Goal: Check status: Check status

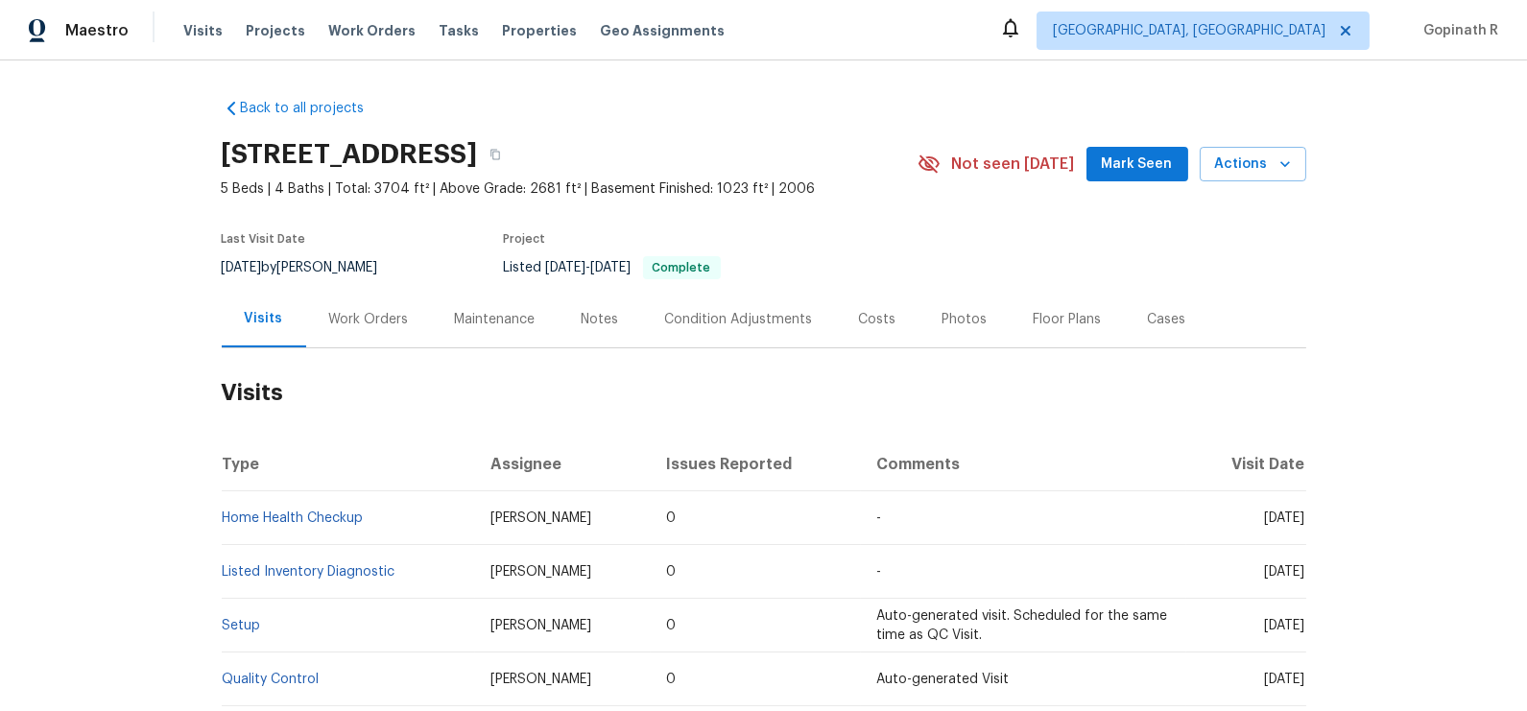
click at [356, 327] on div "Work Orders" at bounding box center [369, 319] width 80 height 19
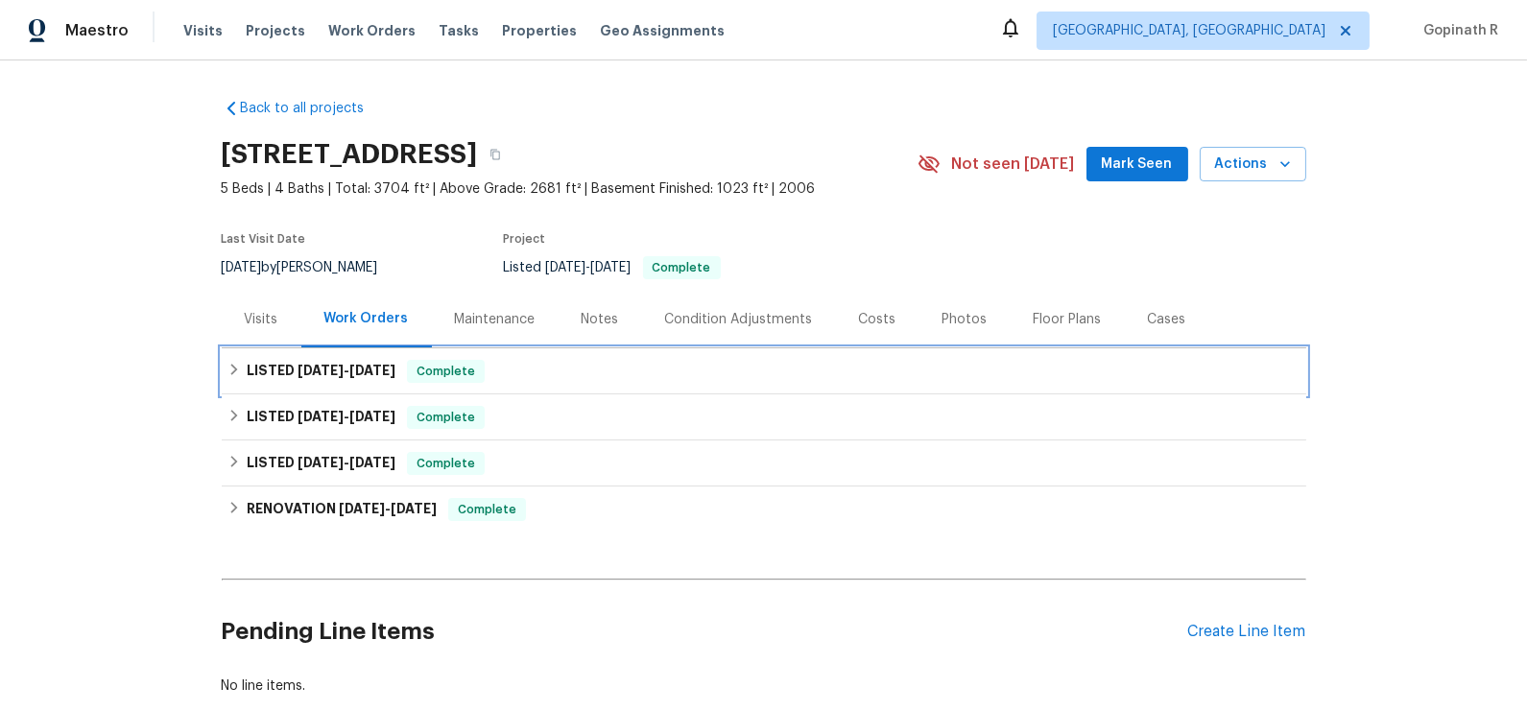
click at [424, 389] on div "LISTED [DATE] - [DATE] Complete" at bounding box center [764, 371] width 1084 height 46
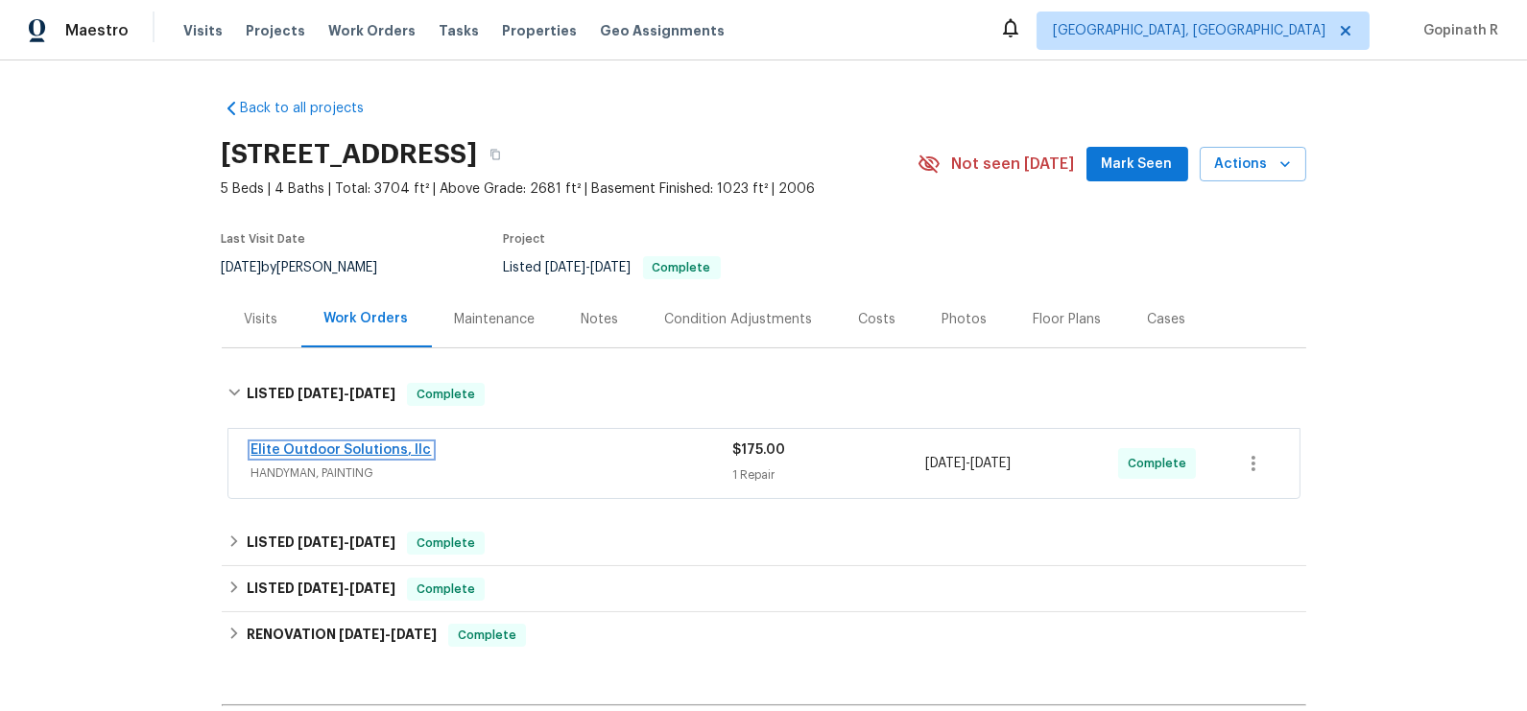
click at [369, 443] on link "Elite Outdoor Solutions, llc" at bounding box center [341, 449] width 180 height 13
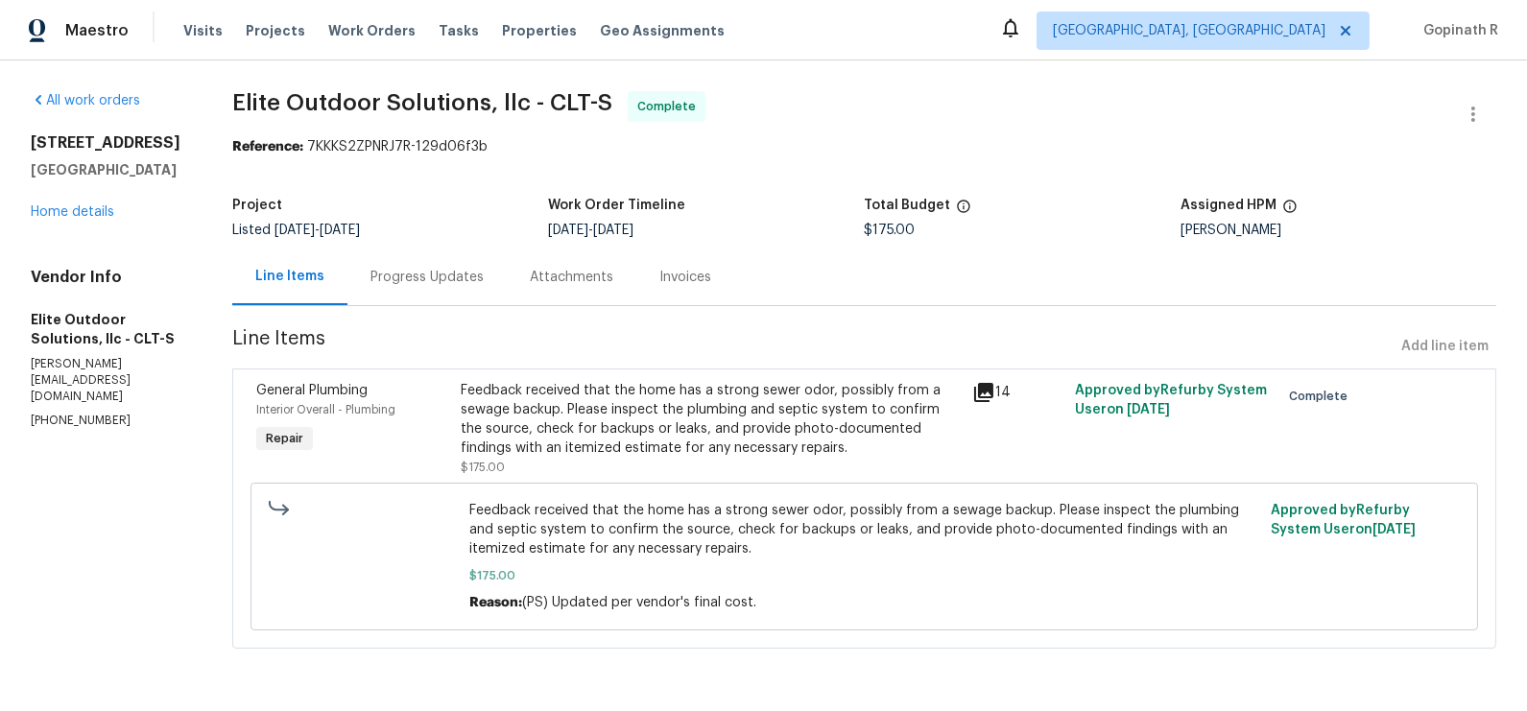
click at [434, 295] on div "Progress Updates" at bounding box center [426, 277] width 159 height 57
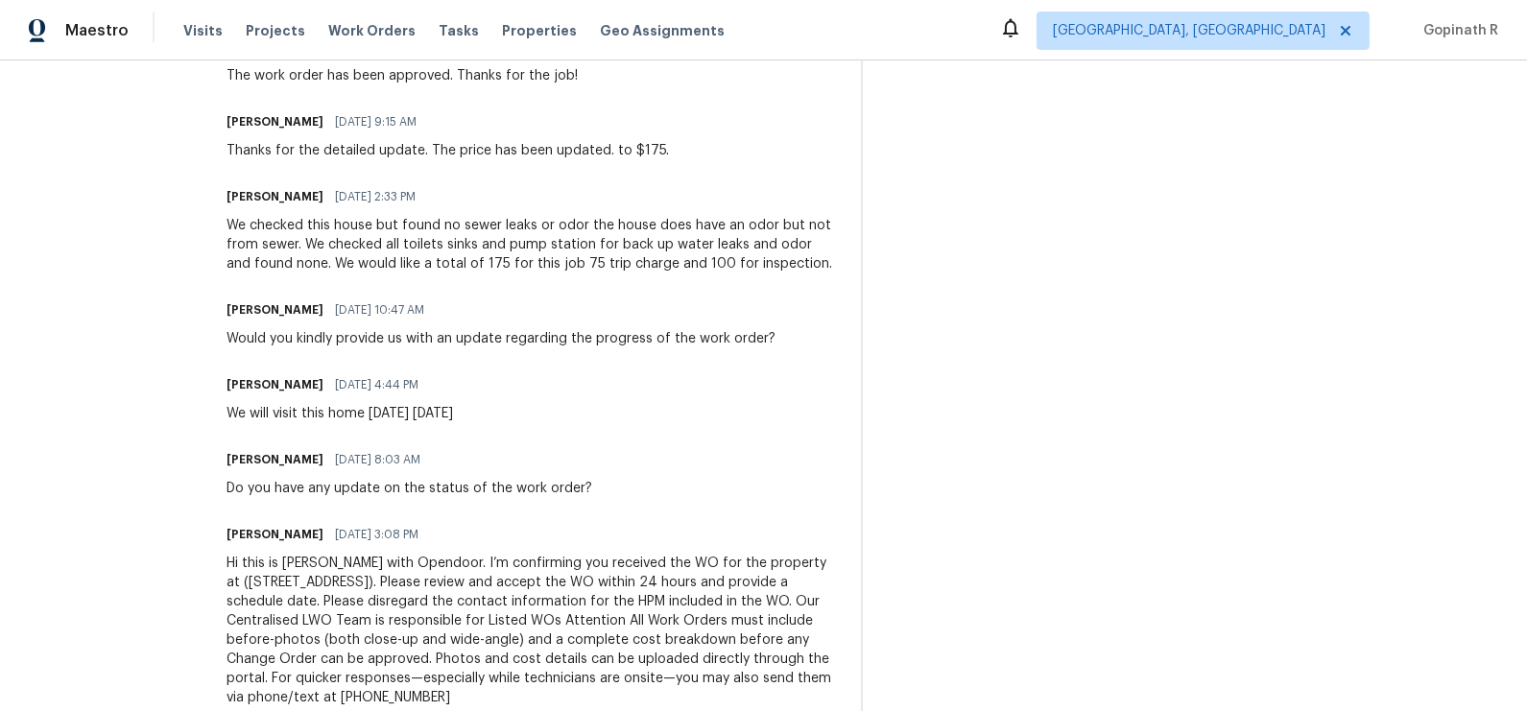
scroll to position [698, 0]
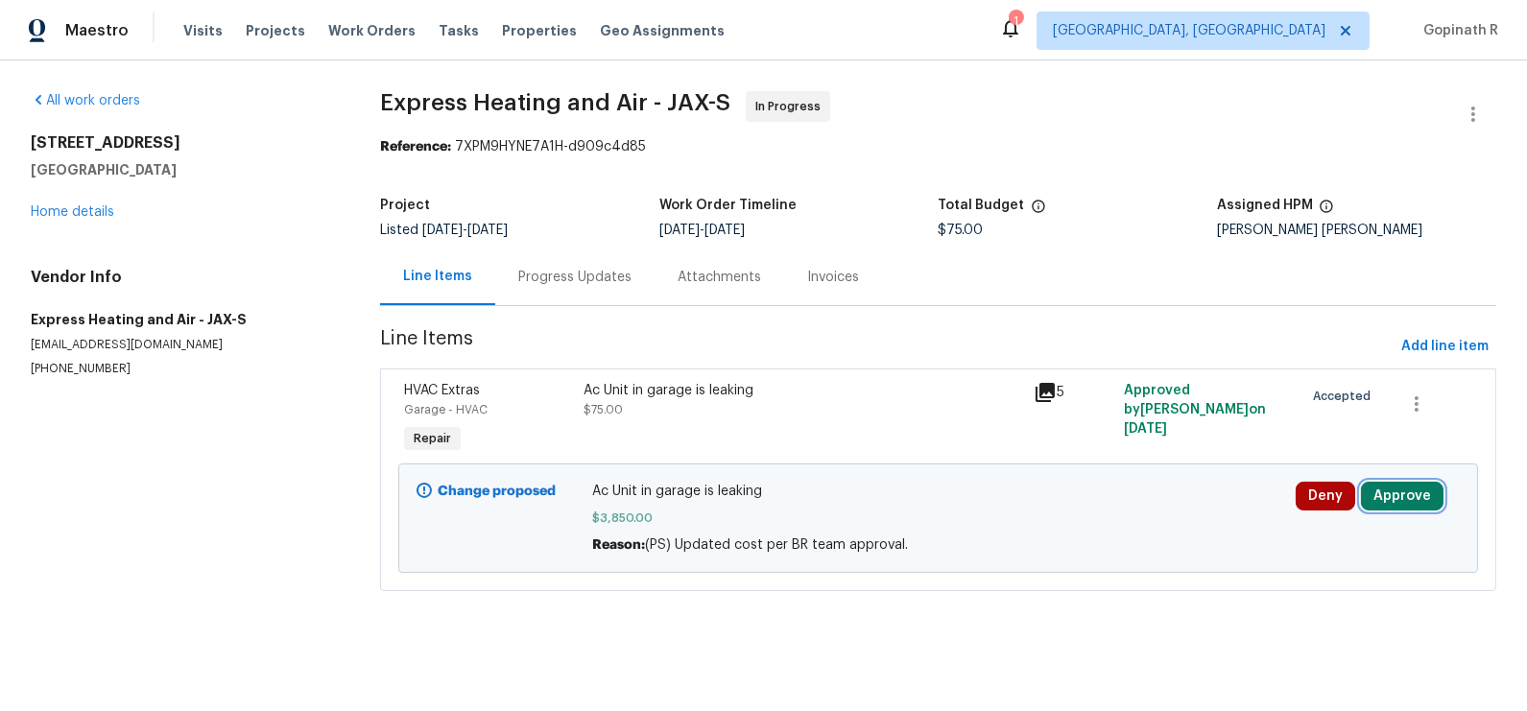
click at [1418, 495] on button "Approve" at bounding box center [1402, 496] width 83 height 29
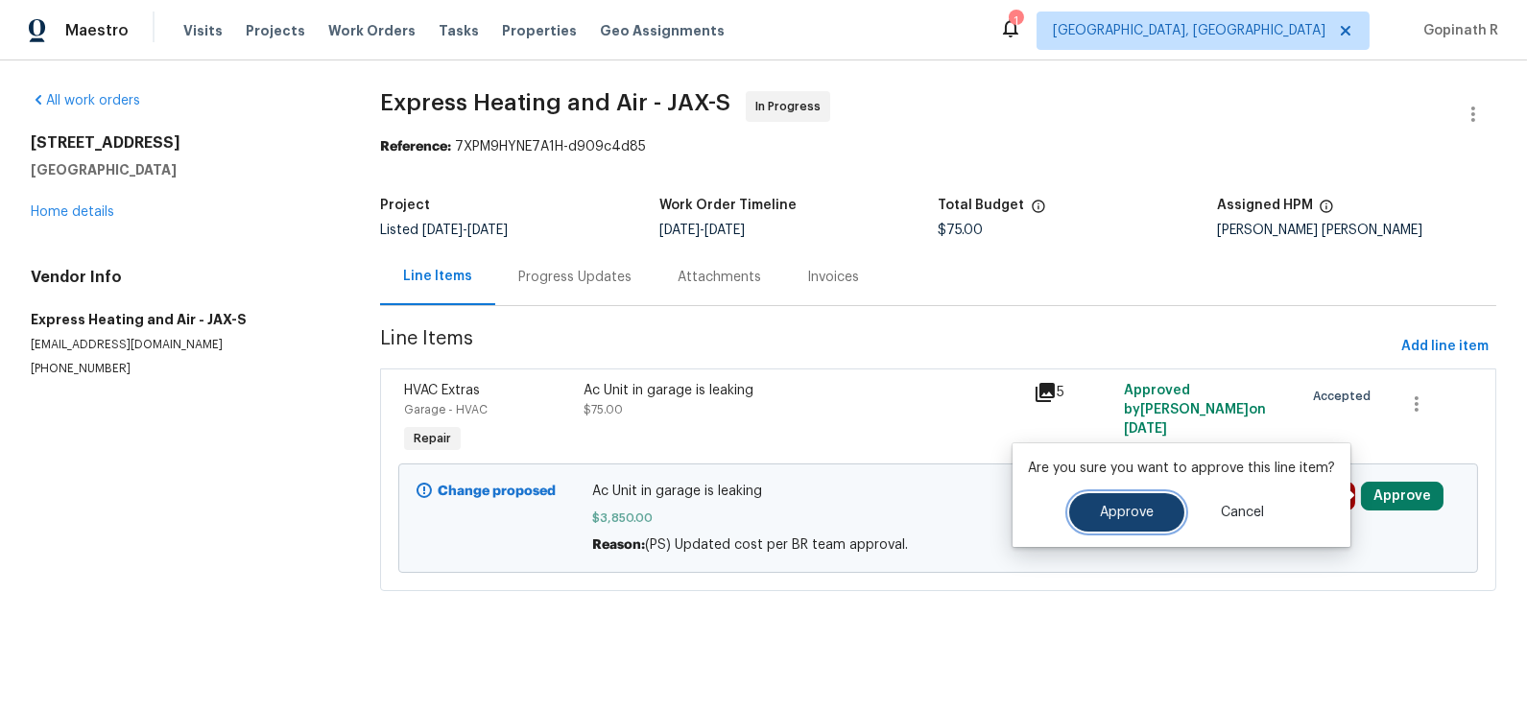
click at [1141, 516] on span "Approve" at bounding box center [1127, 513] width 54 height 14
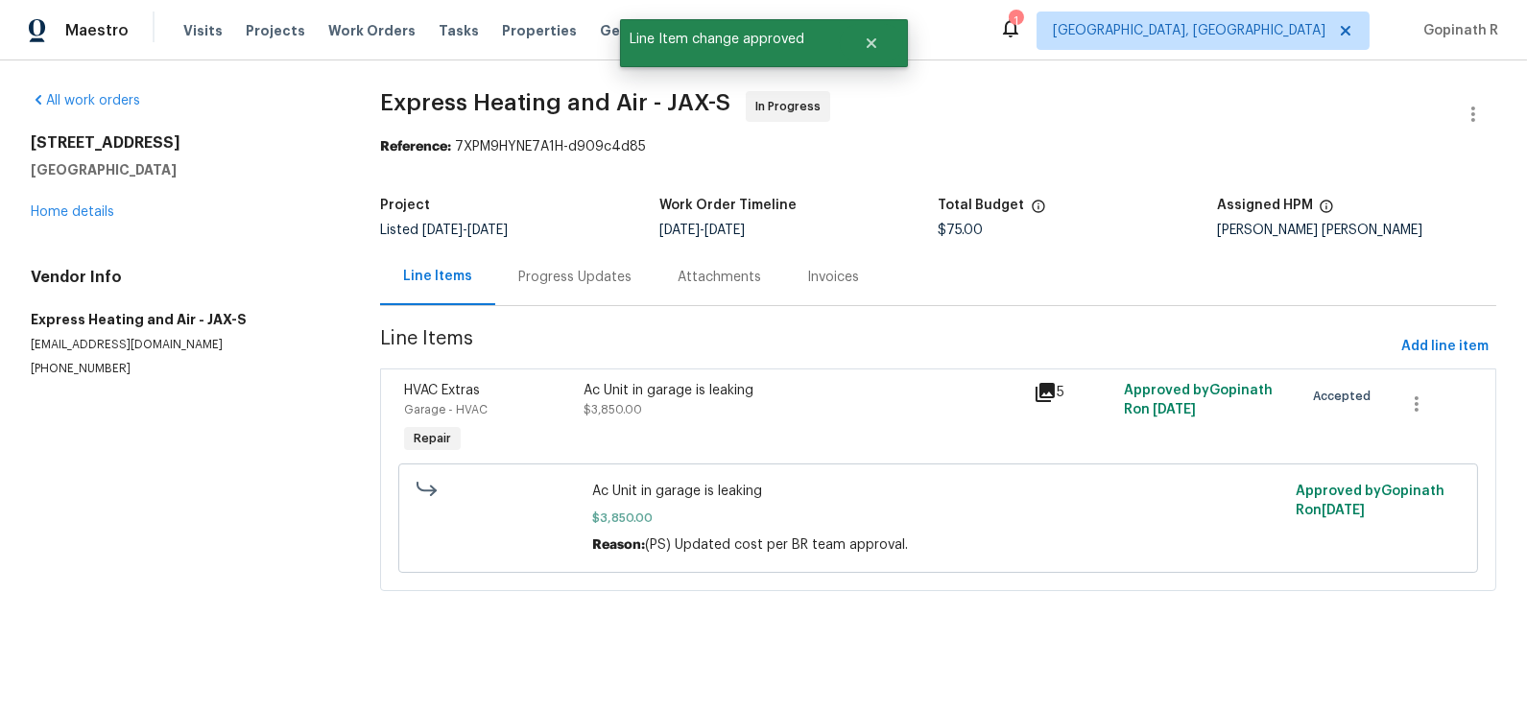
click at [520, 145] on div "Reference: 7XPM9HYNE7A1H-d909c4d85" at bounding box center [938, 146] width 1116 height 19
copy div "7XPM9HYNE7A1H"
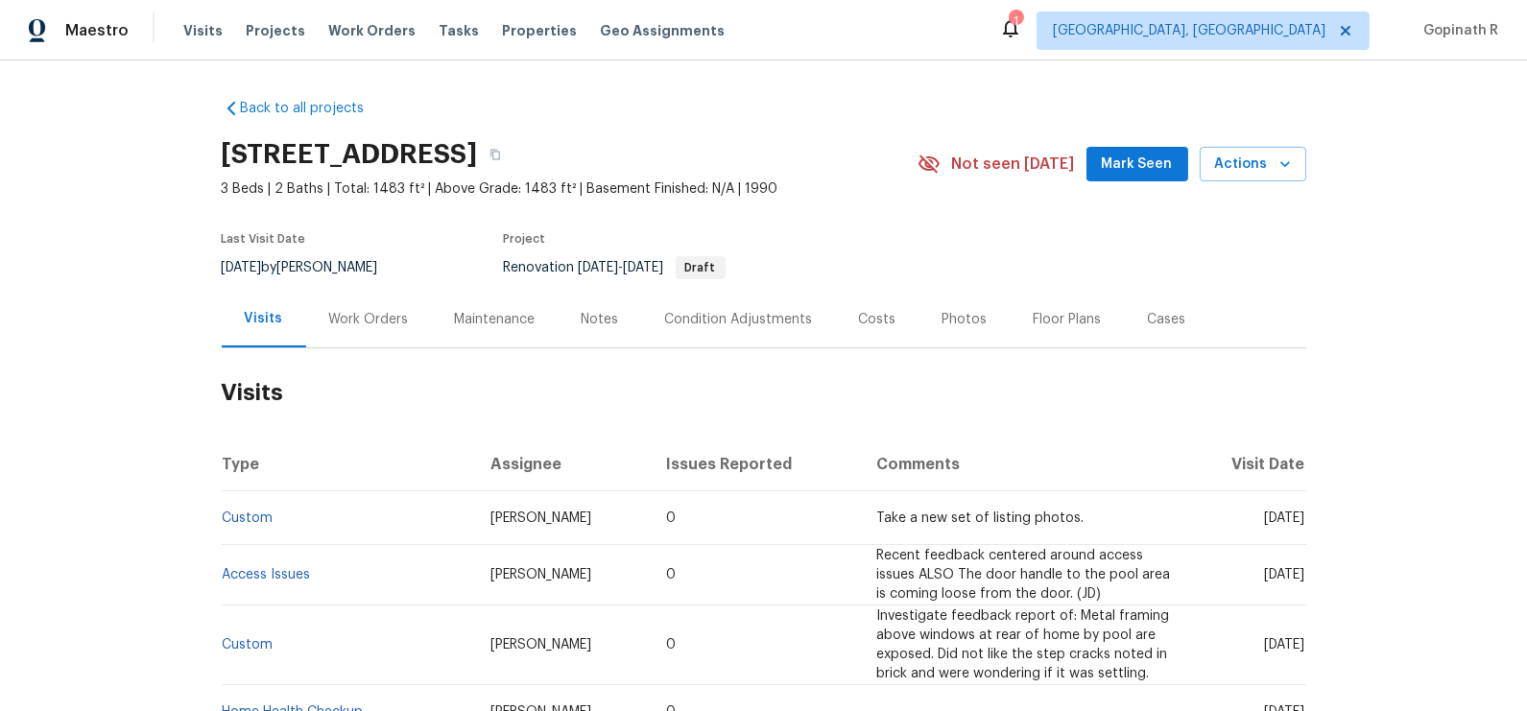
click at [380, 327] on div "Work Orders" at bounding box center [369, 319] width 80 height 19
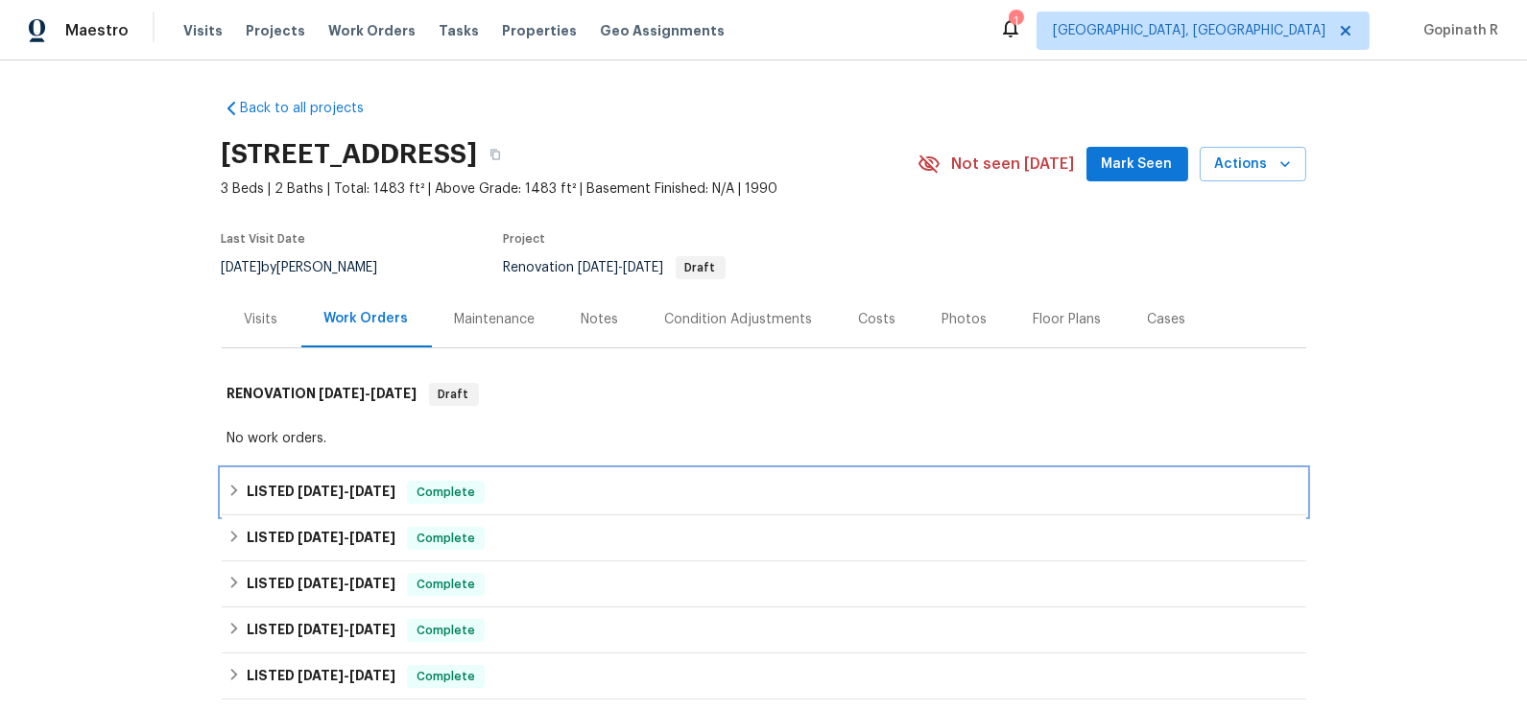
click at [483, 493] on span "Complete" at bounding box center [446, 492] width 74 height 19
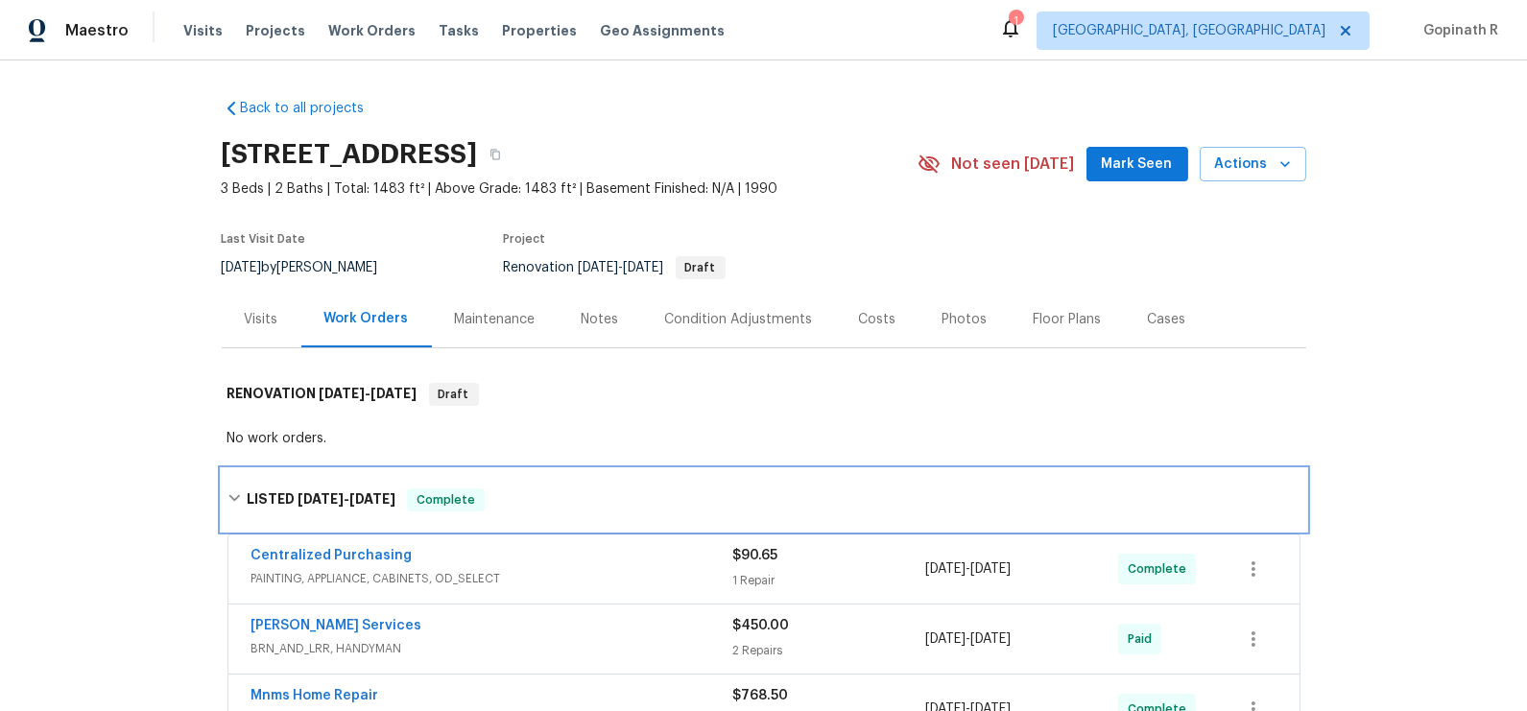
scroll to position [103, 0]
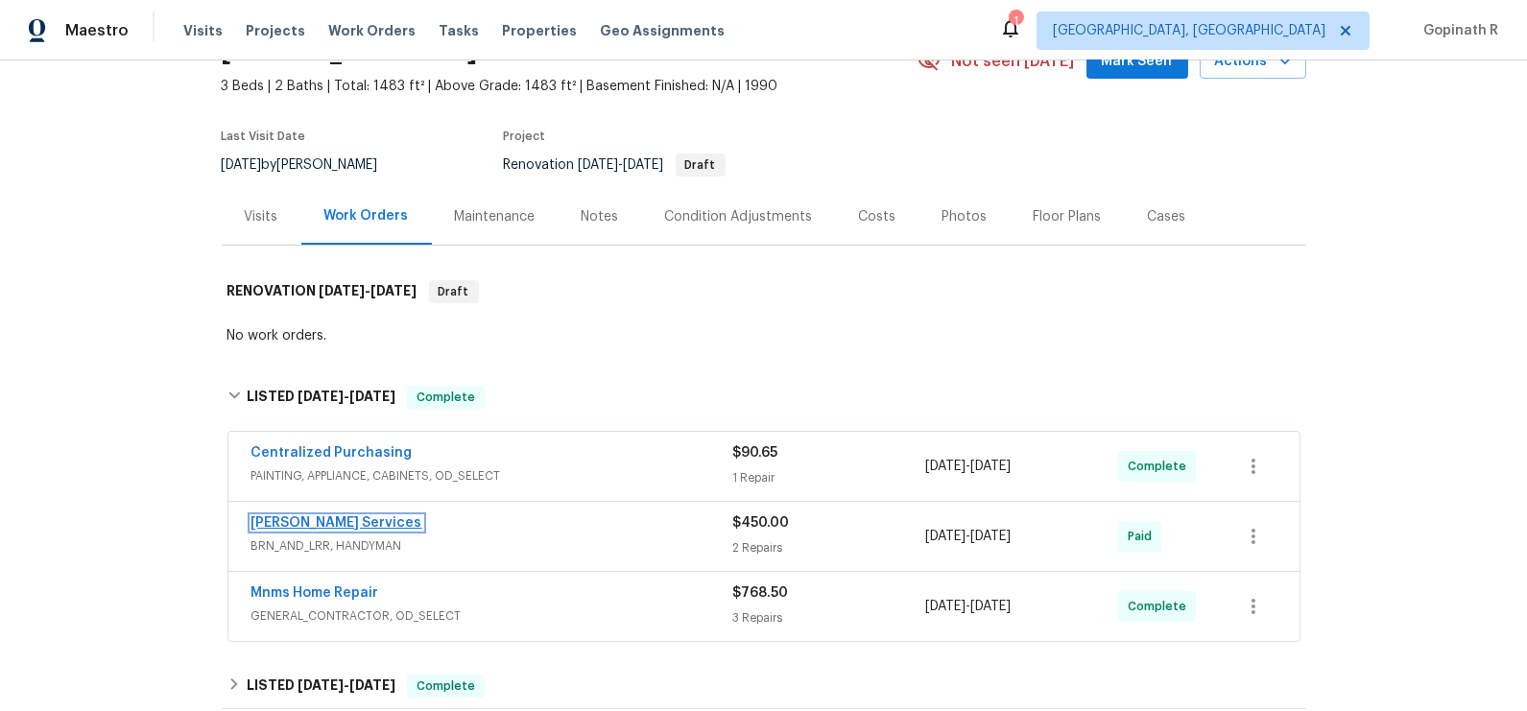
click at [343, 522] on link "Gabler Services" at bounding box center [336, 522] width 171 height 13
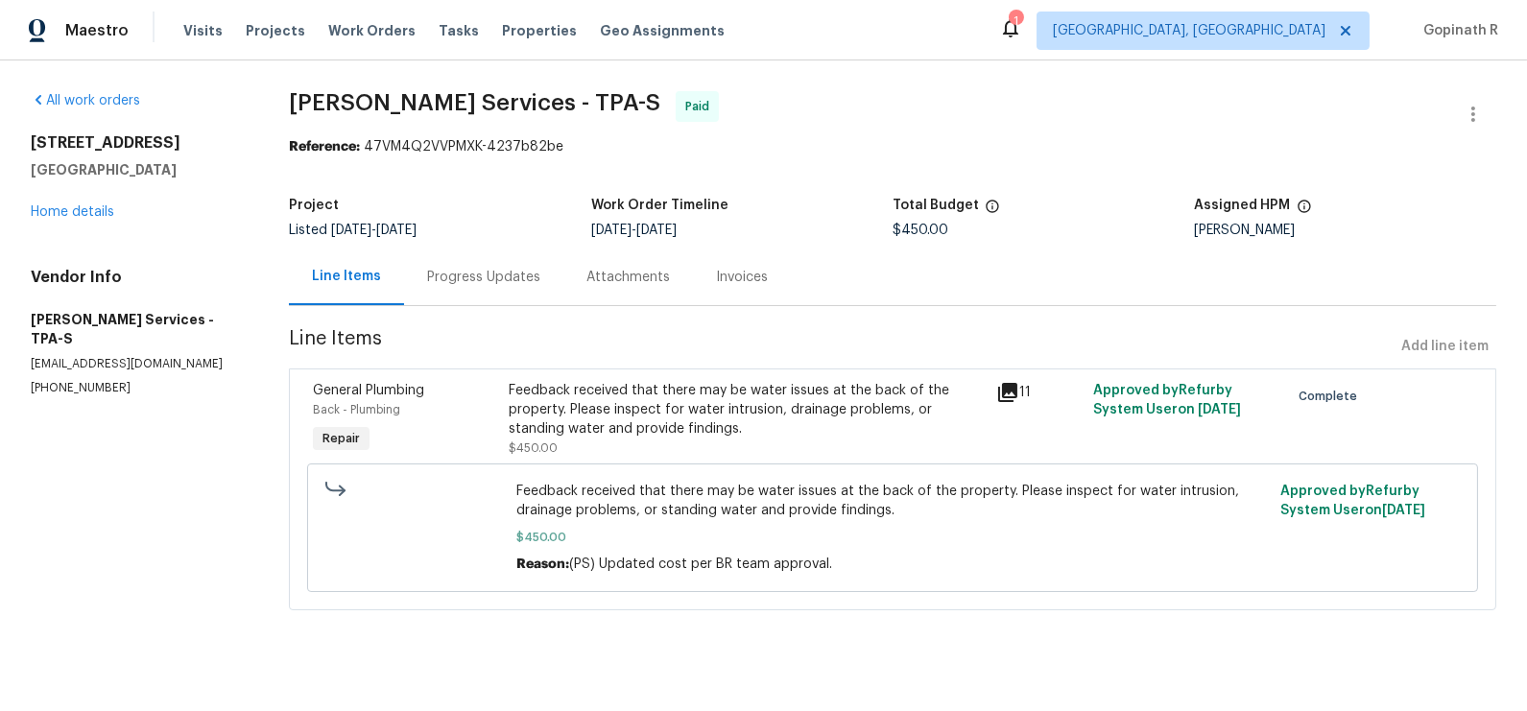
click at [445, 286] on div "Progress Updates" at bounding box center [483, 277] width 113 height 19
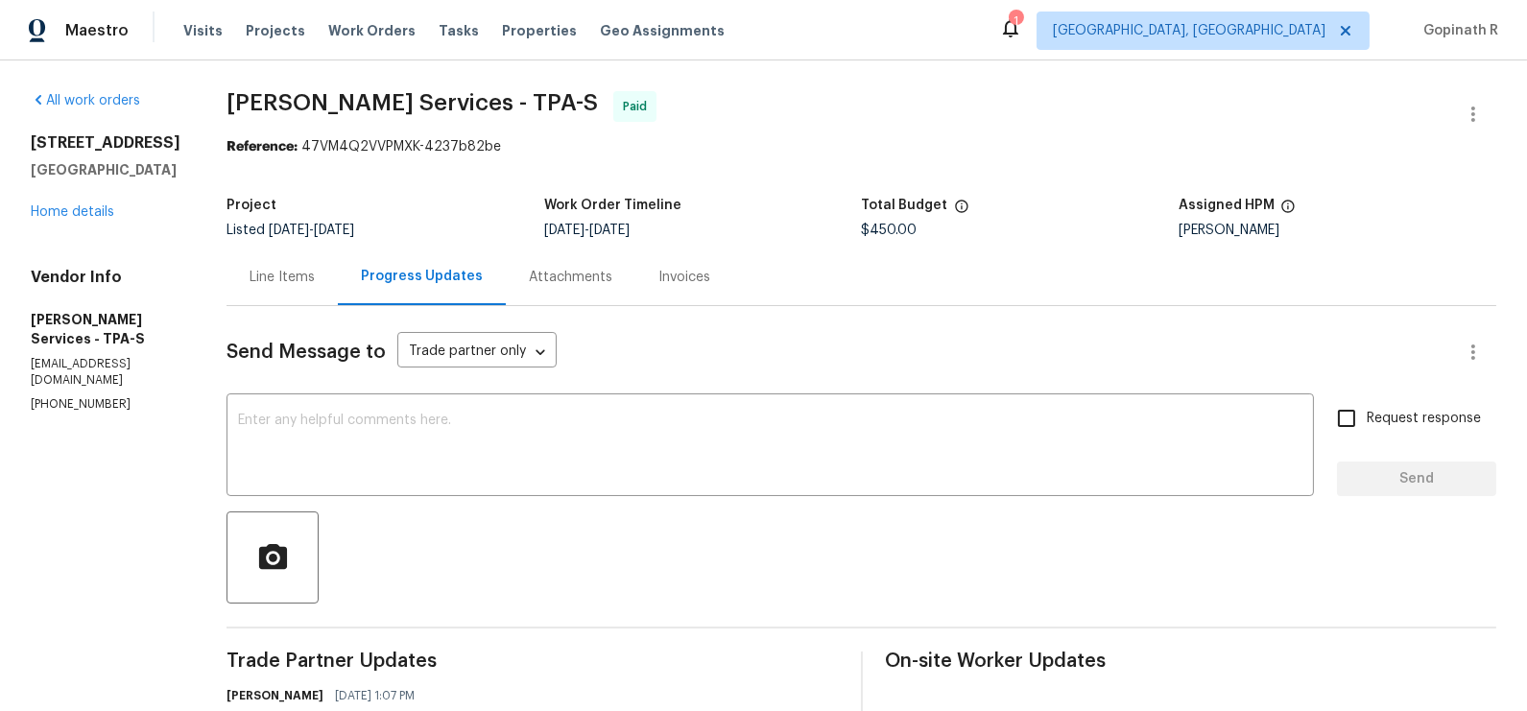
click at [326, 144] on div "Reference: 47VM4Q2VVPMXK-4237b82be" at bounding box center [861, 146] width 1270 height 19
copy div "47VM4Q2VVPMXK"
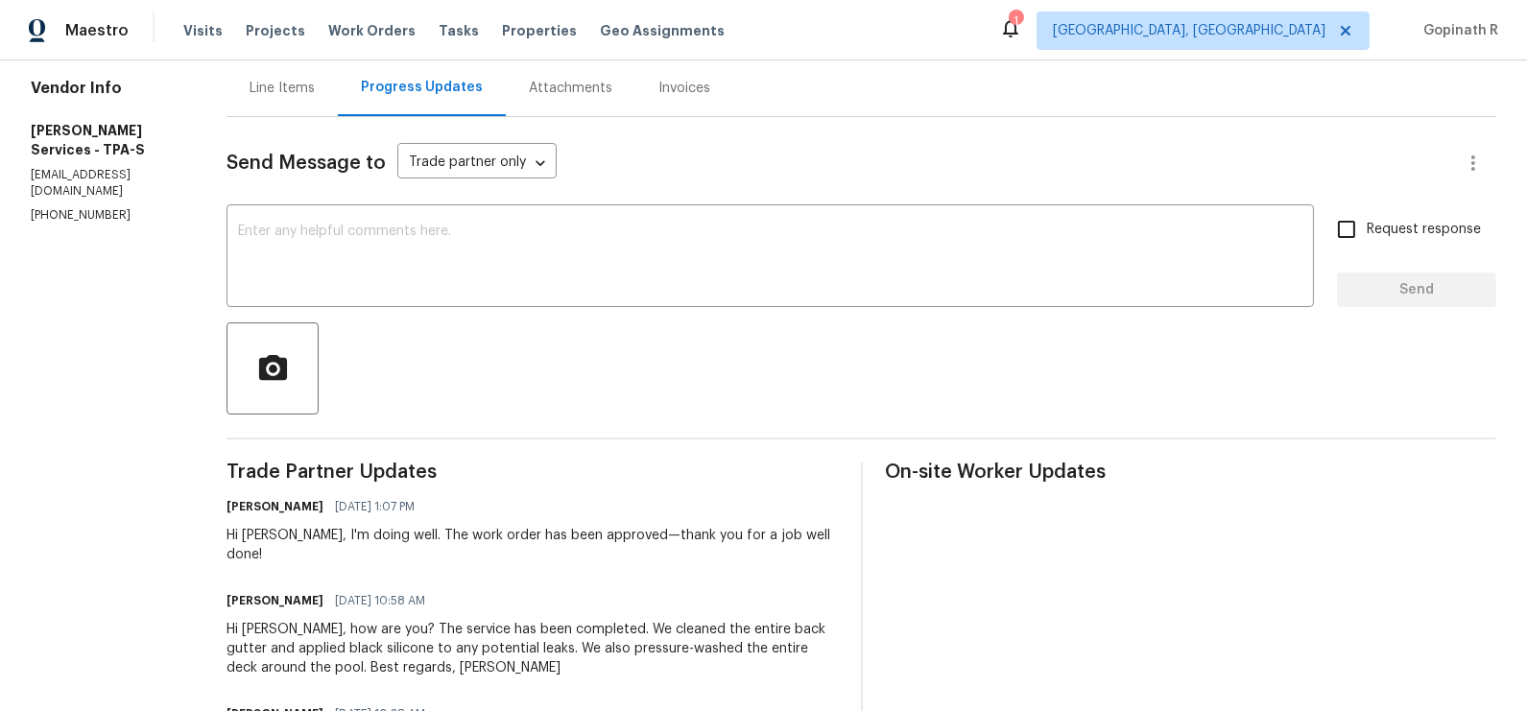
scroll to position [241, 0]
